Goal: Connect with others: Connect with other users

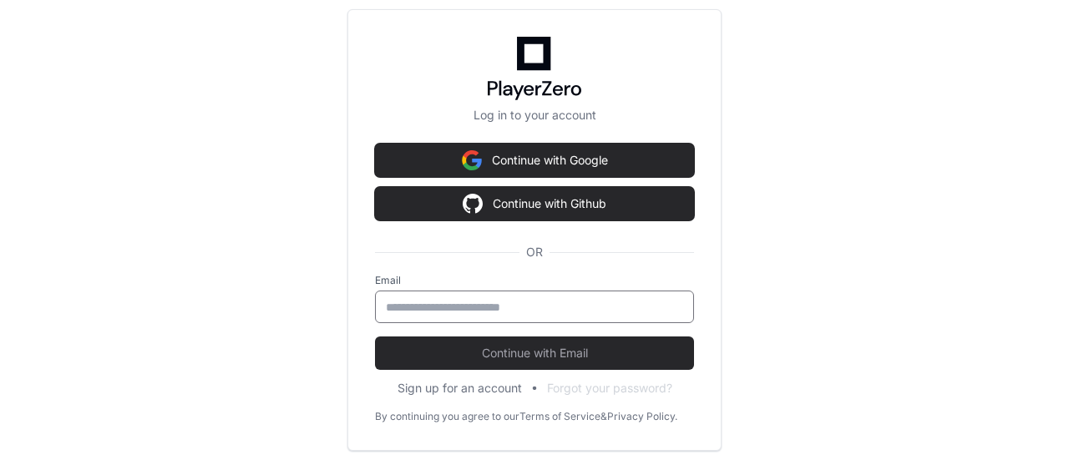
click at [621, 302] on input "email" at bounding box center [534, 307] width 297 height 17
click at [584, 306] on input "email" at bounding box center [534, 307] width 297 height 17
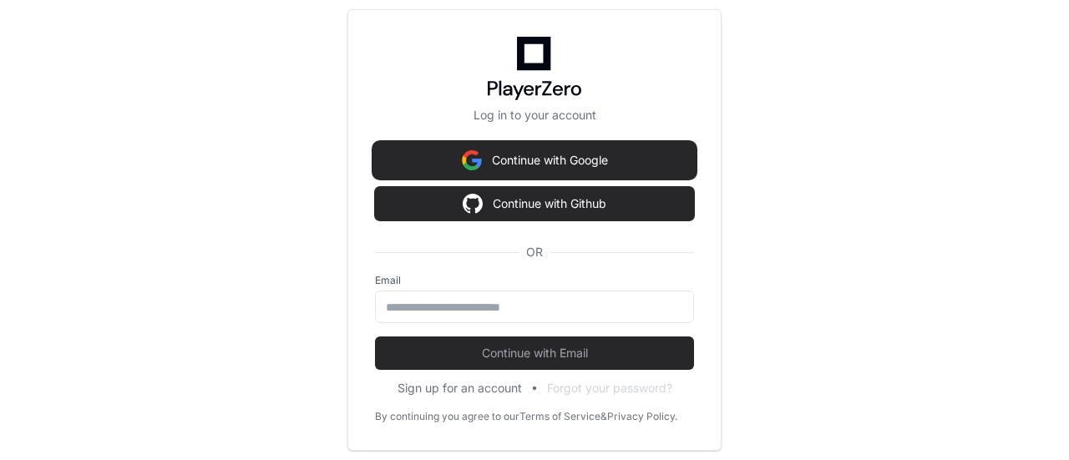
click at [644, 160] on button "Continue with Google" at bounding box center [534, 160] width 319 height 33
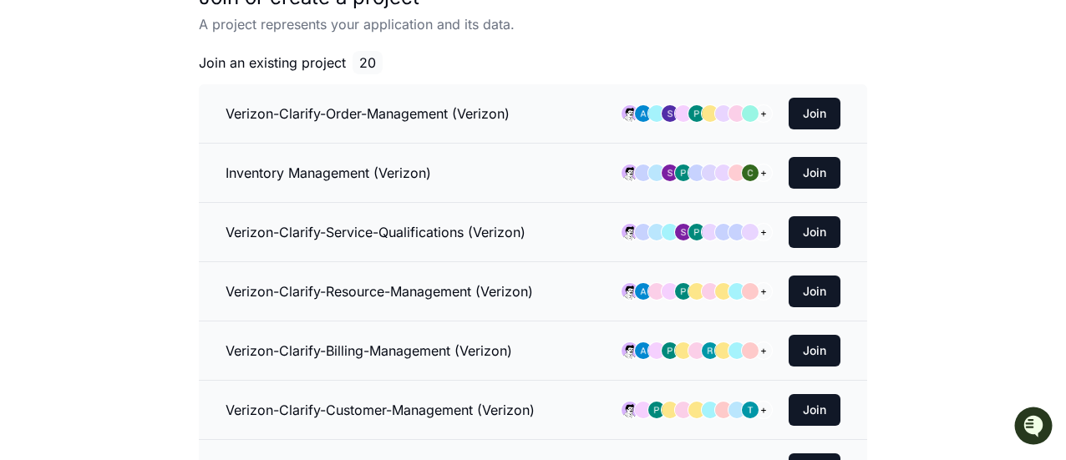
scroll to position [99, 0]
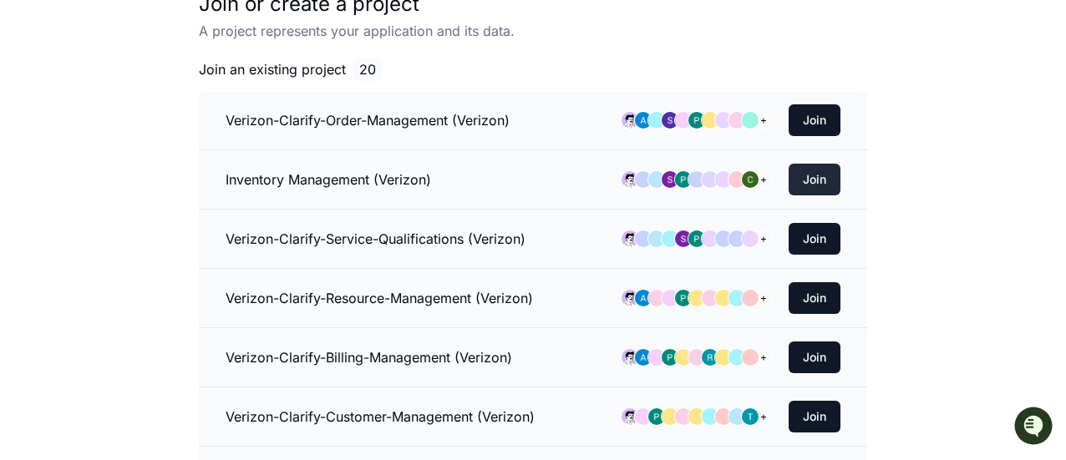
click at [826, 179] on button "Join" at bounding box center [814, 180] width 52 height 32
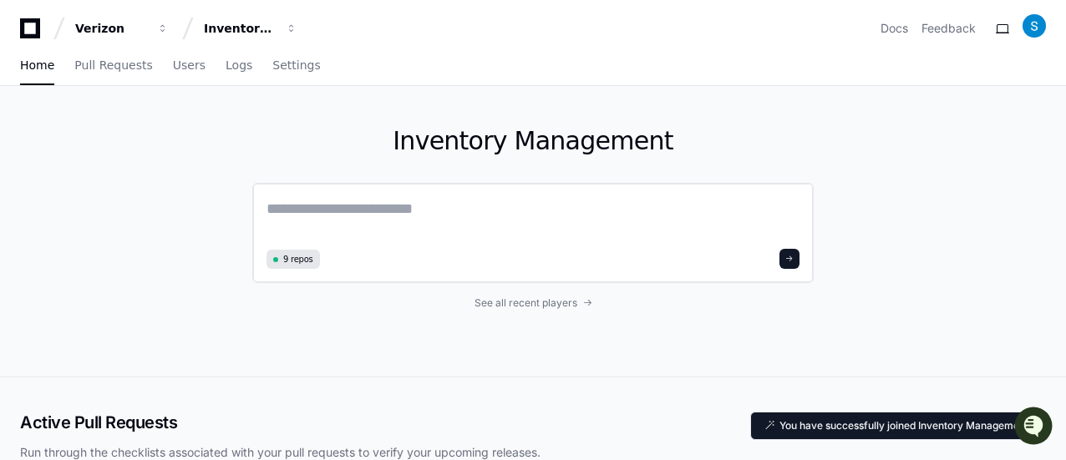
click at [438, 195] on div "9 repos" at bounding box center [532, 233] width 561 height 100
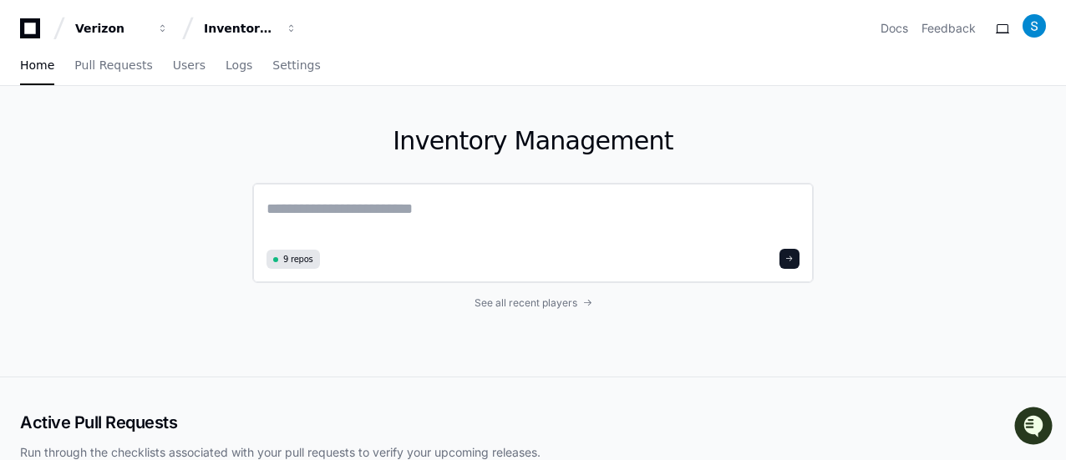
click at [362, 193] on div "9 repos" at bounding box center [532, 233] width 561 height 100
click at [372, 197] on textarea at bounding box center [532, 220] width 533 height 47
type textarea "**"
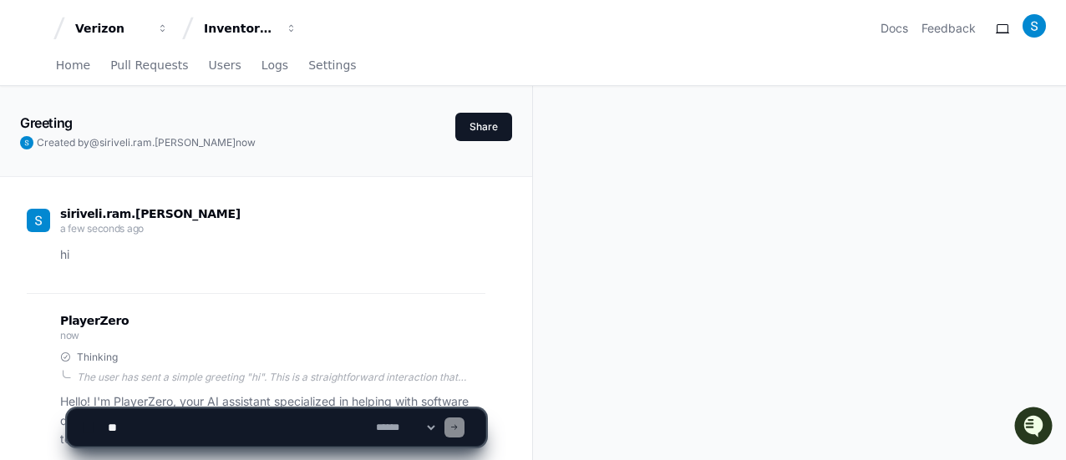
scroll to position [366, 0]
